Goal: Check status

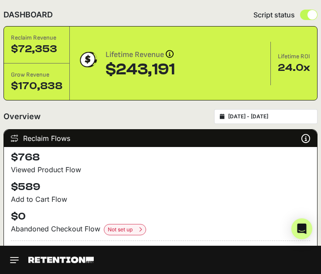
click at [258, 115] on input "[DATE] - [DATE]" at bounding box center [270, 116] width 84 height 7
type input "[DATE]"
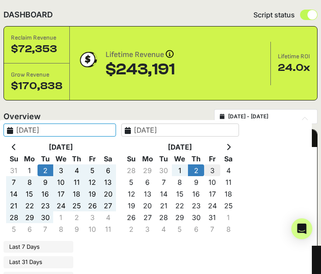
type input "[DATE]"
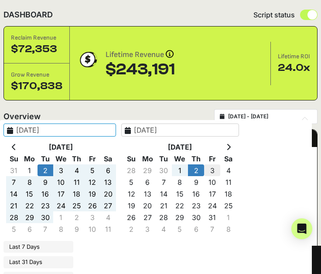
type input "[DATE]"
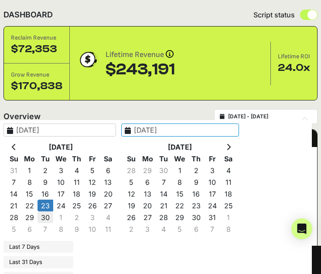
type input "[DATE]"
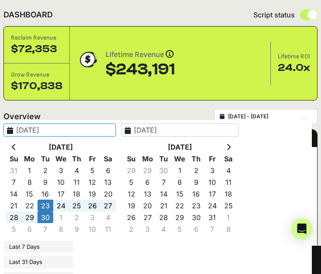
type input "[DATE]"
type input "[DATE] - [DATE]"
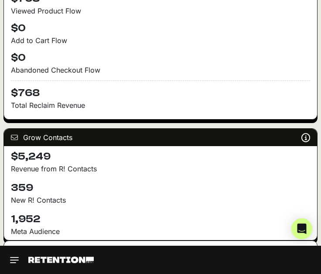
scroll to position [159, 0]
